Goal: Task Accomplishment & Management: Use online tool/utility

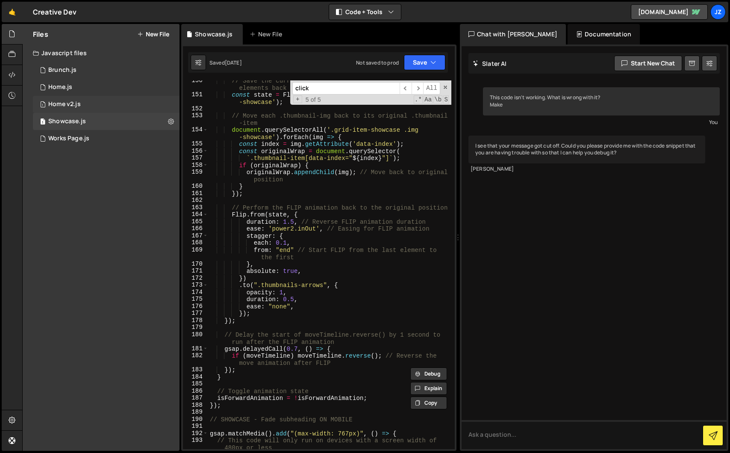
scroll to position [1139, 0]
click at [20, 12] on link "🤙" at bounding box center [12, 12] width 21 height 21
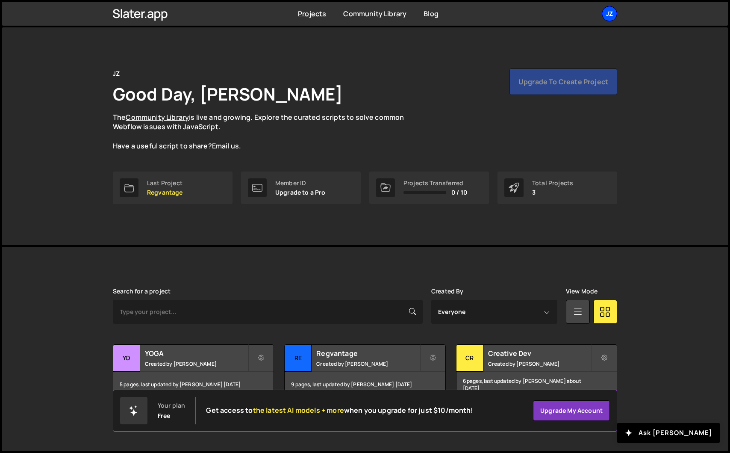
click at [612, 7] on div "JZ" at bounding box center [609, 13] width 15 height 15
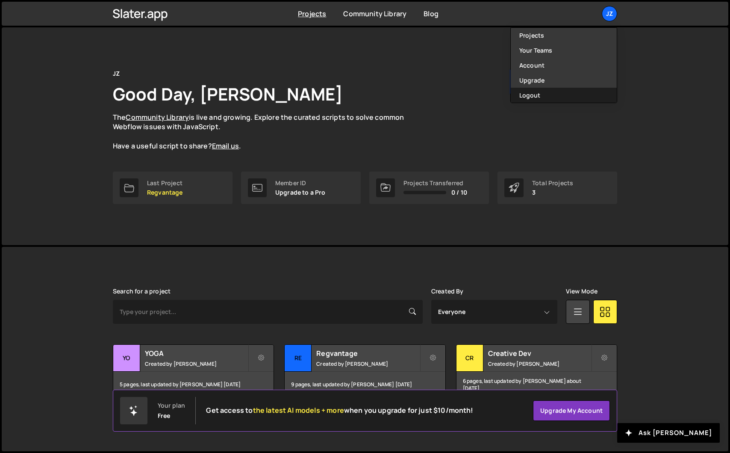
click at [563, 92] on button "Logout" at bounding box center [564, 95] width 106 height 15
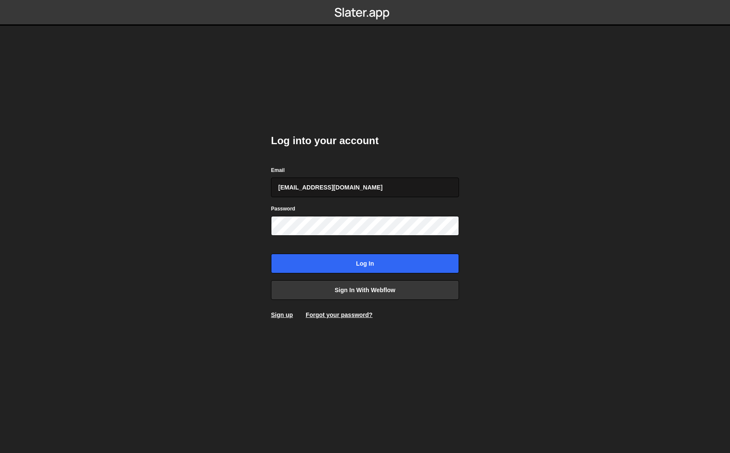
click at [337, 184] on input "jimzona6@yahoo.fr" at bounding box center [365, 187] width 188 height 20
type input "jim@studioelias.fr"
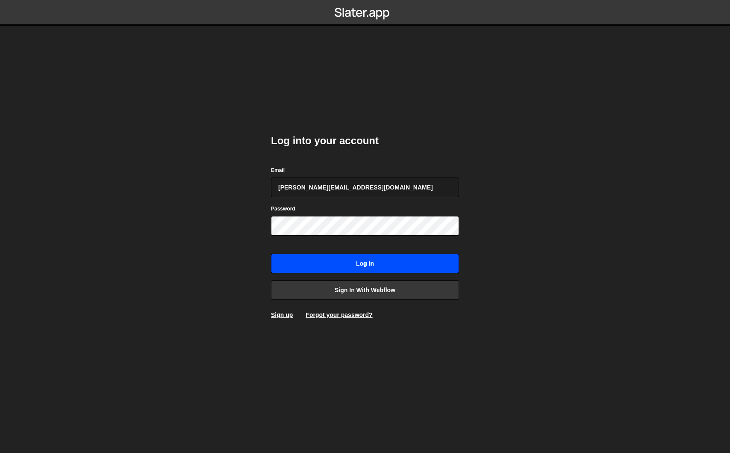
click at [337, 260] on input "Log in" at bounding box center [365, 264] width 188 height 20
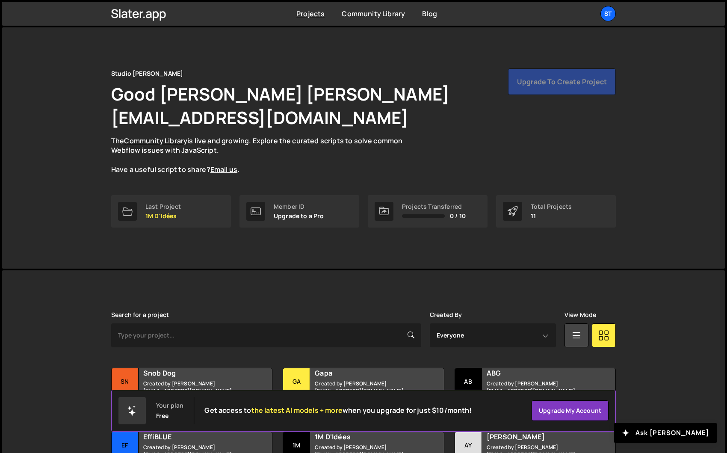
click at [492, 52] on div "Studio [PERSON_NAME] Good [PERSON_NAME] [PERSON_NAME][EMAIL_ADDRESS][DOMAIN_NAM…" at bounding box center [363, 147] width 530 height 241
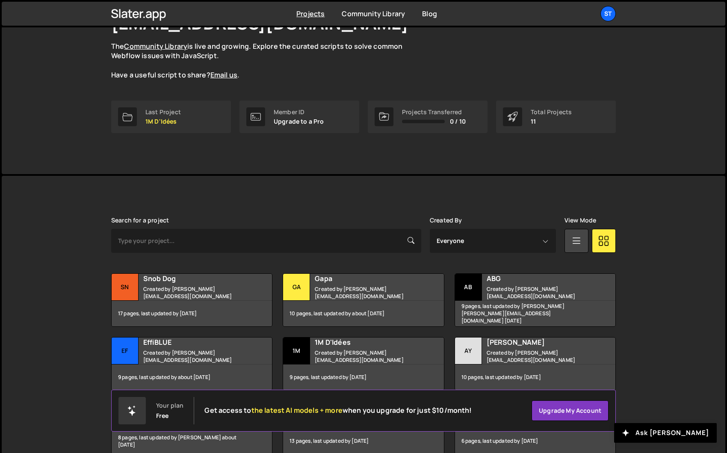
scroll to position [178, 0]
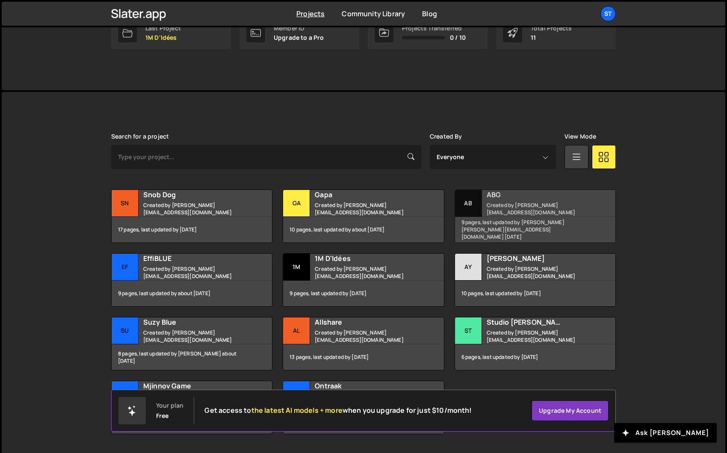
click at [499, 190] on h2 "ABG" at bounding box center [538, 194] width 103 height 9
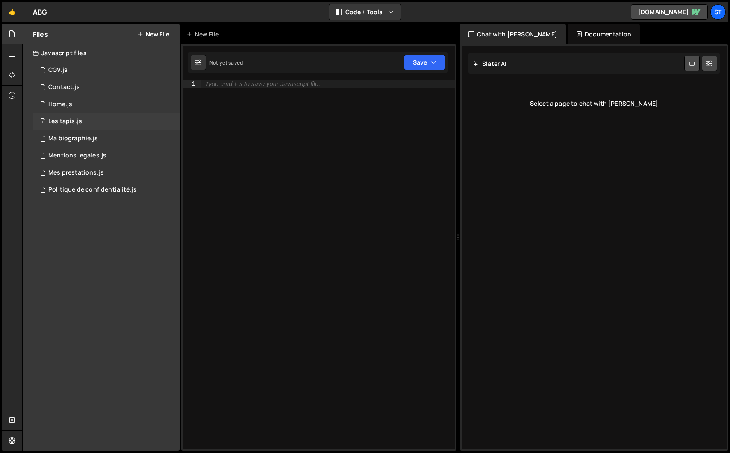
click at [90, 124] on div "1 Les tapis.js 0" at bounding box center [106, 121] width 147 height 17
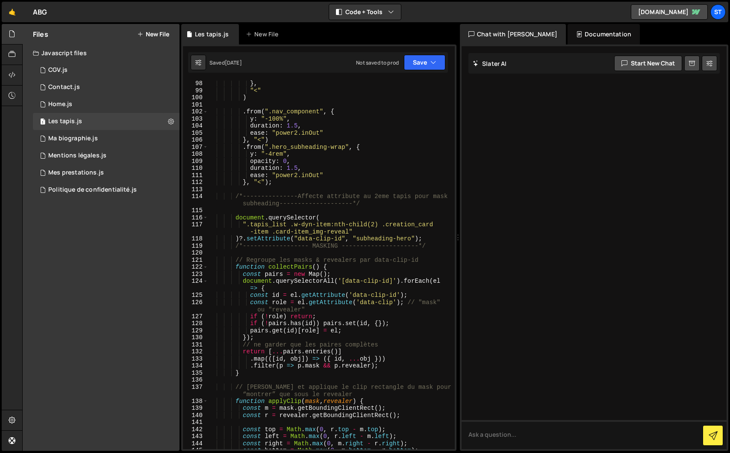
scroll to position [716, 0]
